Goal: Task Accomplishment & Management: Use online tool/utility

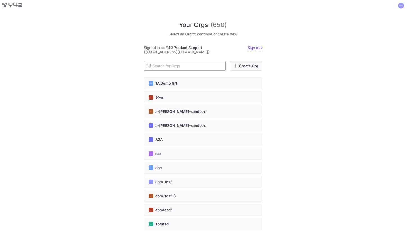
click at [188, 61] on div at bounding box center [186, 65] width 68 height 9
click at [188, 65] on input "text" at bounding box center [186, 65] width 68 height 4
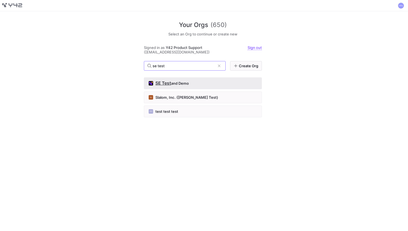
type input "se test"
click at [189, 88] on button "SE Test and Demo" at bounding box center [203, 83] width 118 height 12
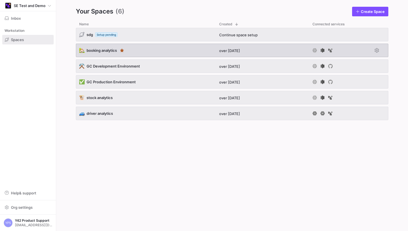
click at [169, 51] on div "🏡 booking analytics" at bounding box center [146, 50] width 140 height 13
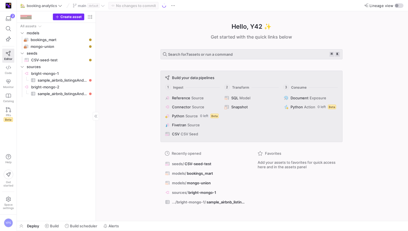
click at [74, 18] on span "Create asset" at bounding box center [70, 17] width 21 height 4
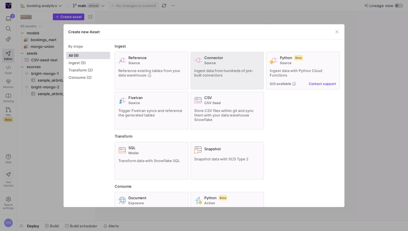
click at [236, 60] on div "Connector Source" at bounding box center [232, 60] width 56 height 10
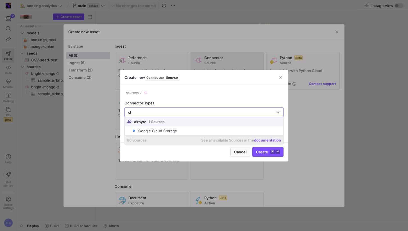
type input "c"
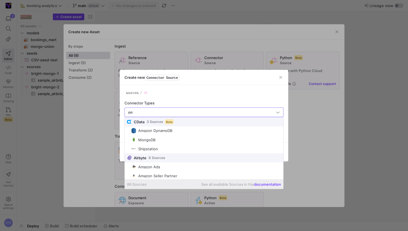
type input "o"
type input "s"
